Goal: Task Accomplishment & Management: Manage account settings

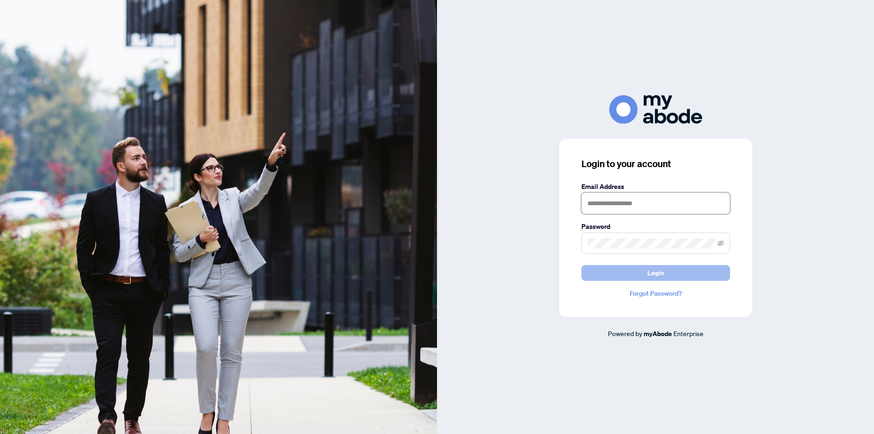
type input "**********"
click at [648, 271] on span "Login" at bounding box center [655, 273] width 17 height 15
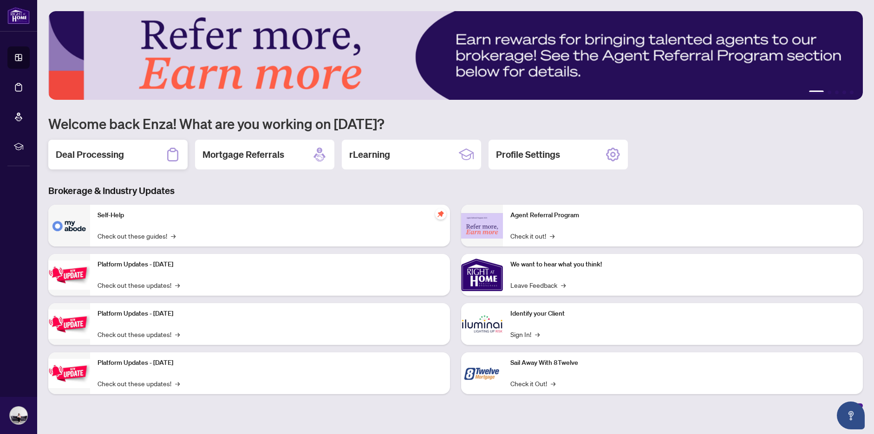
click at [135, 151] on div "Deal Processing" at bounding box center [117, 155] width 139 height 30
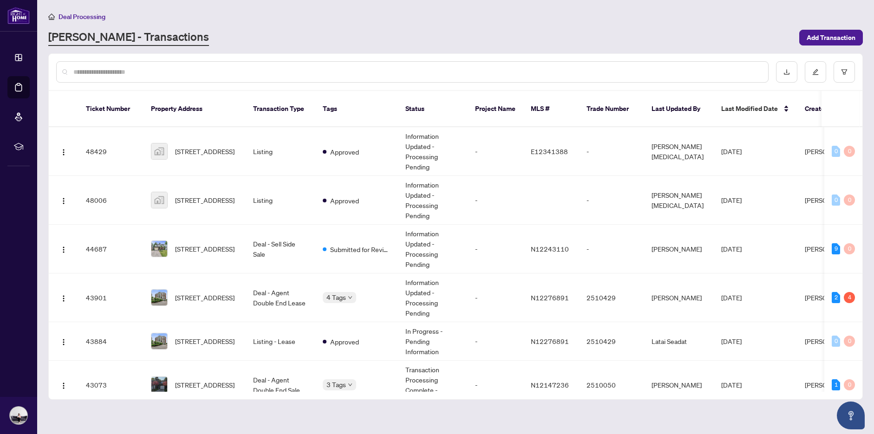
drag, startPoint x: 863, startPoint y: 125, endPoint x: 861, endPoint y: 139, distance: 14.5
click at [861, 139] on main "Deal Processing [PERSON_NAME] - Transactions Add Transaction Ticket Number Prop…" at bounding box center [455, 217] width 837 height 434
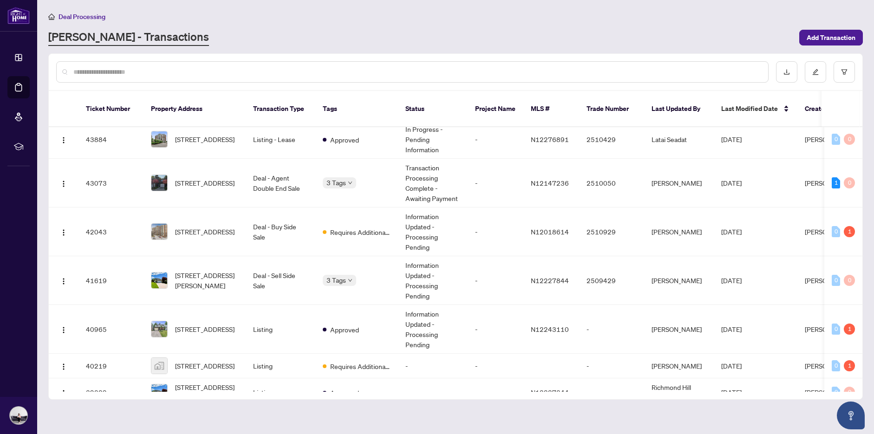
scroll to position [206, 0]
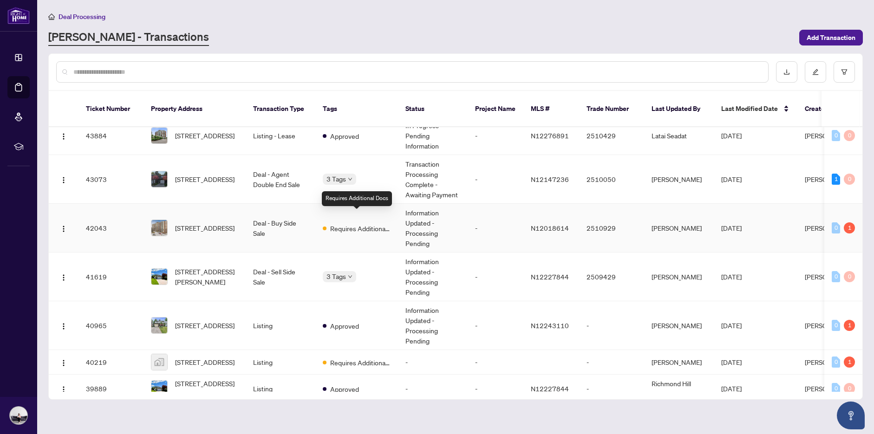
click at [354, 223] on span "Requires Additional Docs" at bounding box center [360, 228] width 60 height 10
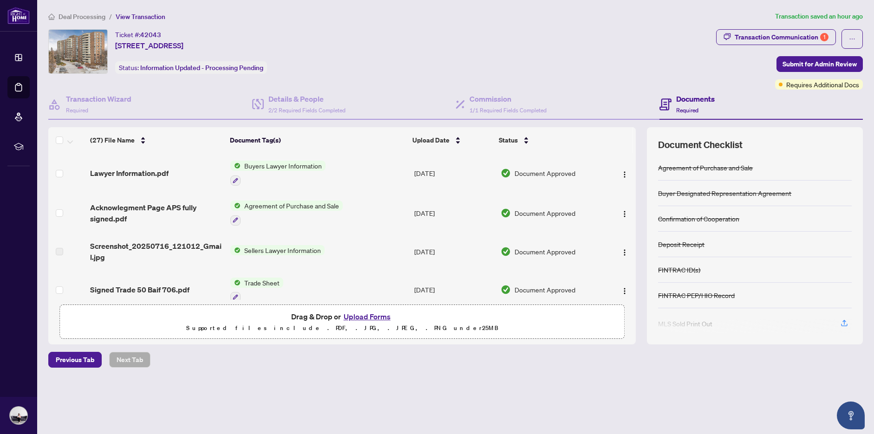
click at [370, 318] on button "Upload Forms" at bounding box center [367, 317] width 52 height 12
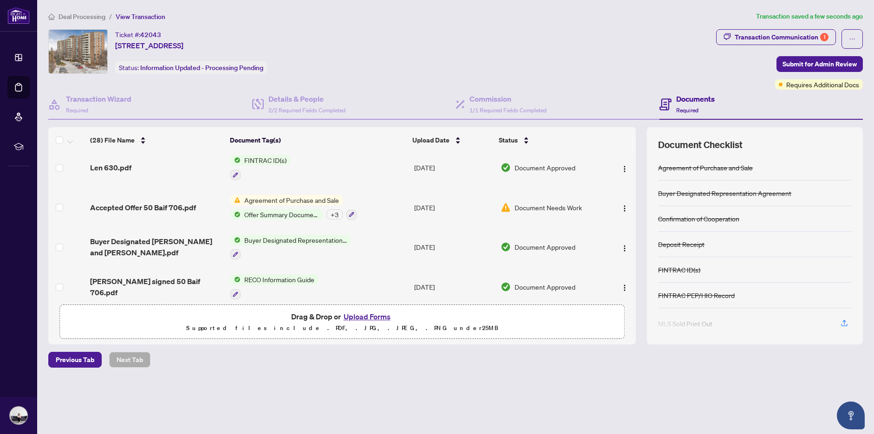
scroll to position [434, 0]
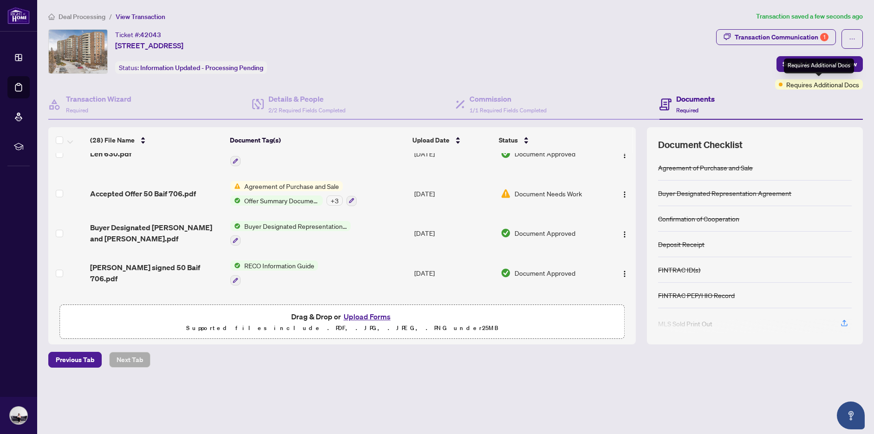
click at [793, 65] on div "Requires Additional Docs" at bounding box center [819, 65] width 70 height 15
click at [851, 66] on span "Submit for Admin Review" at bounding box center [819, 64] width 74 height 15
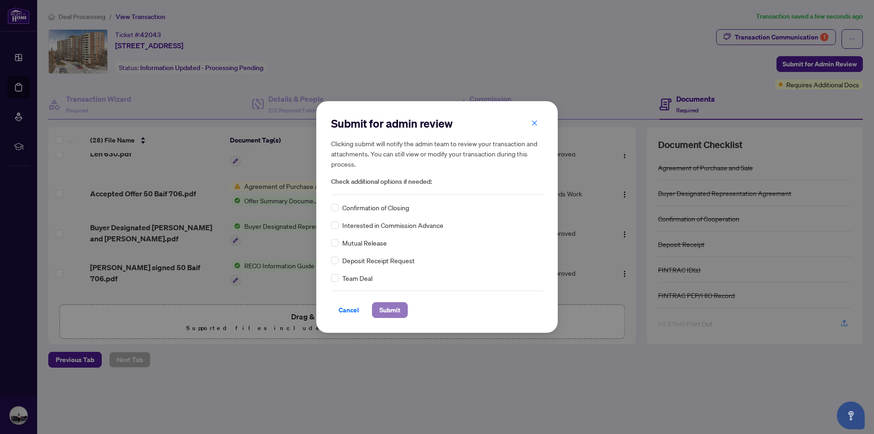
click at [382, 312] on span "Submit" at bounding box center [389, 310] width 21 height 15
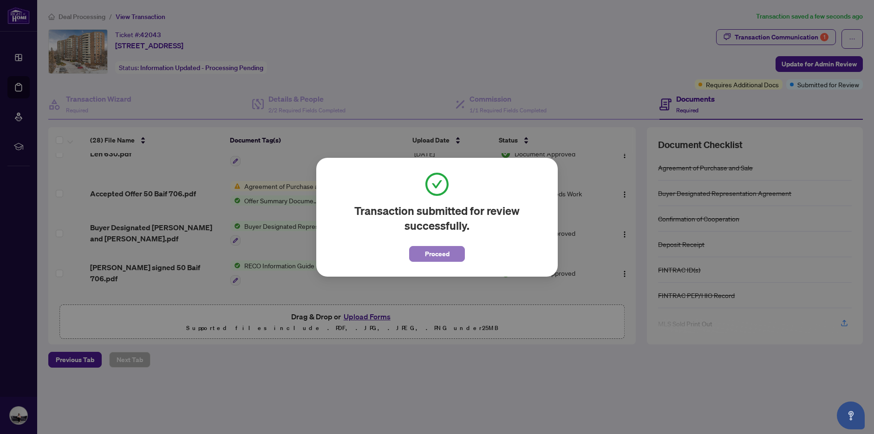
click at [438, 253] on span "Proceed" at bounding box center [437, 254] width 25 height 15
